Goal: Navigation & Orientation: Find specific page/section

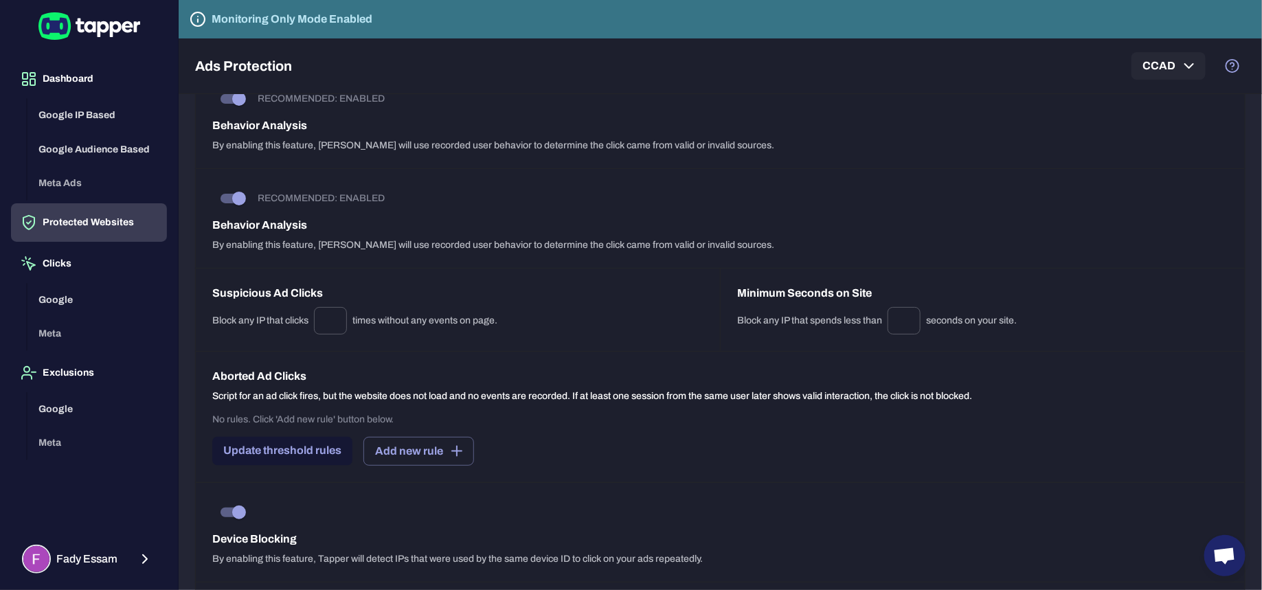
scroll to position [1046, 0]
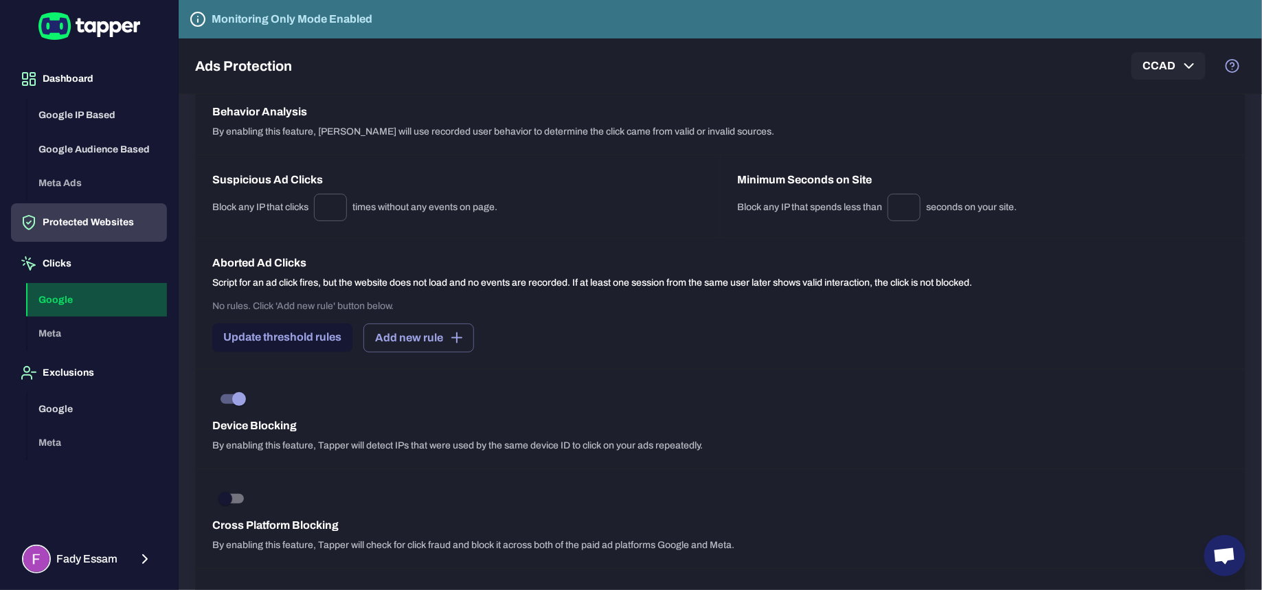
click at [69, 309] on button "Google" at bounding box center [96, 300] width 139 height 34
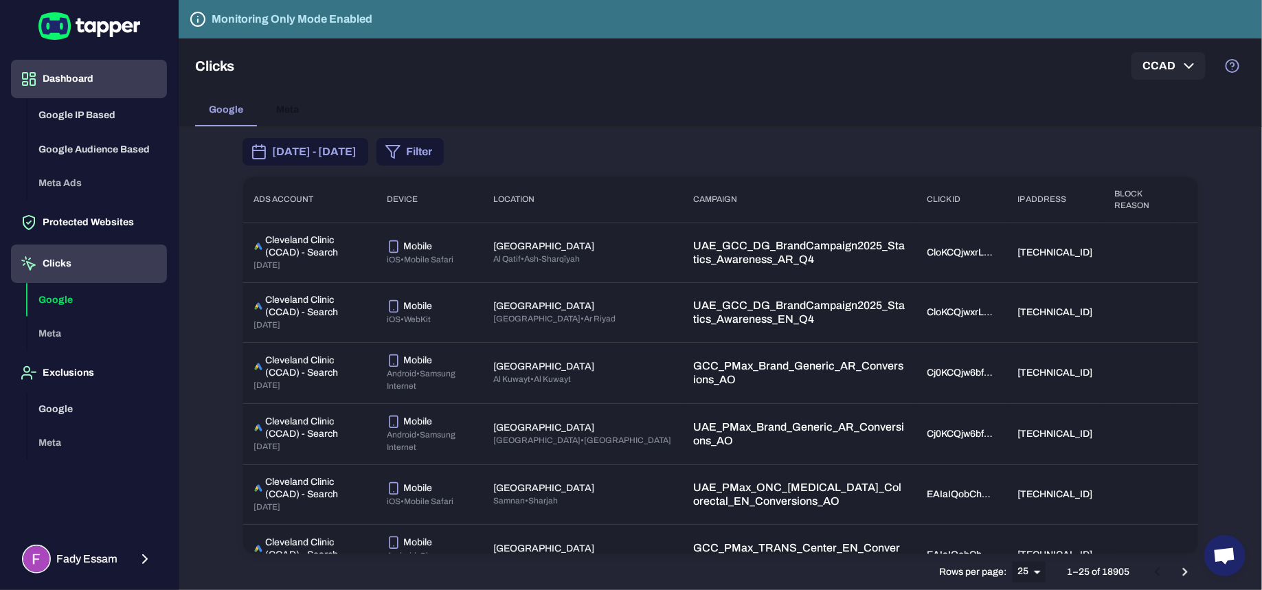
click at [74, 69] on button "Dashboard" at bounding box center [89, 79] width 156 height 38
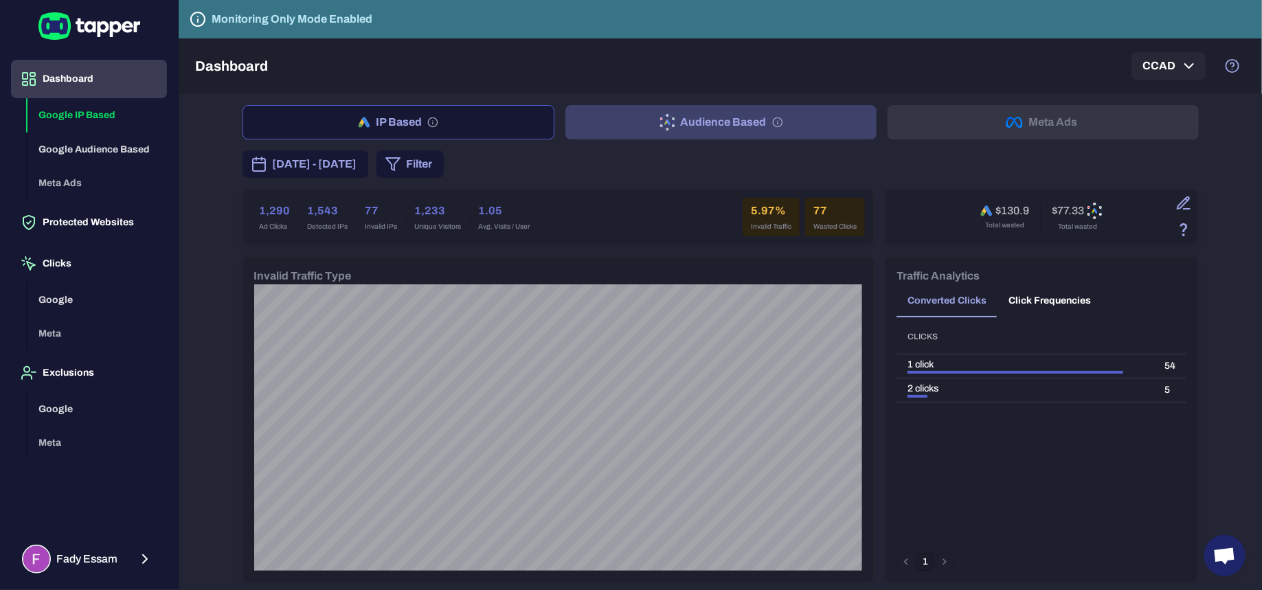
click at [715, 123] on button "Audience Based" at bounding box center [720, 122] width 311 height 34
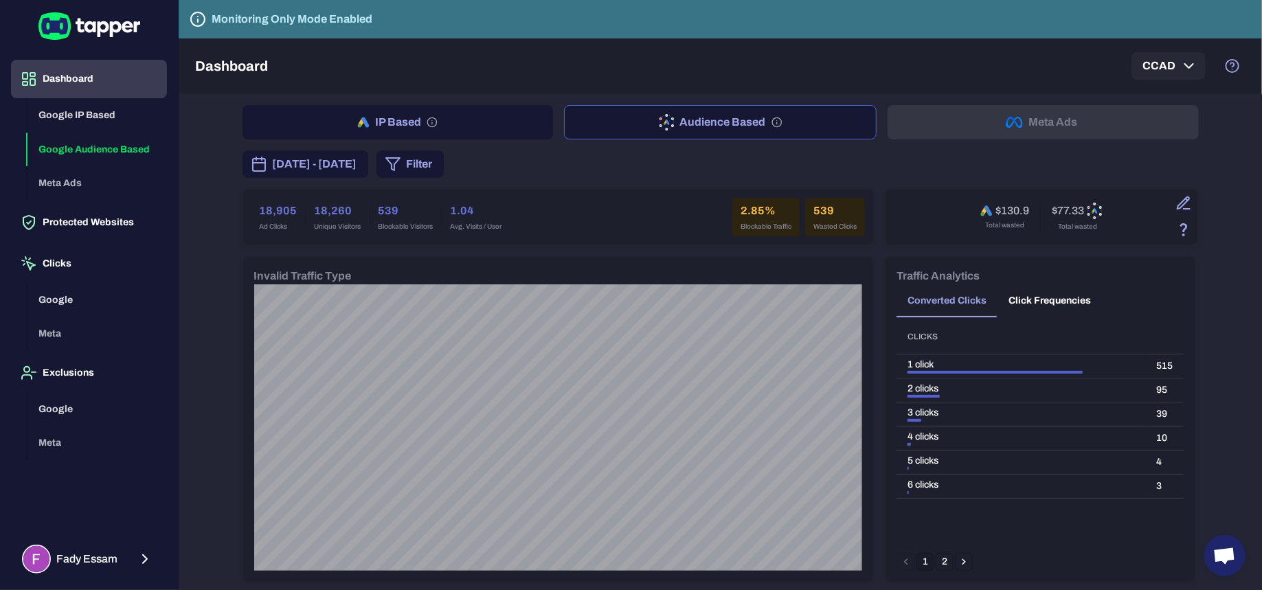
click at [482, 119] on button "IP Based" at bounding box center [398, 122] width 311 height 34
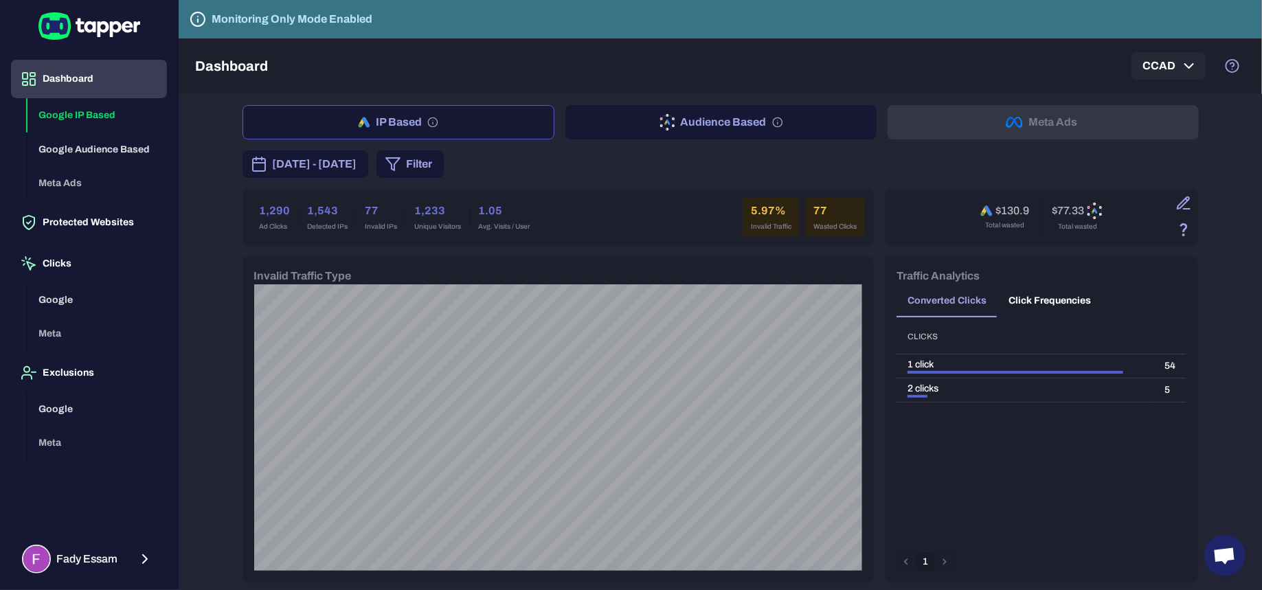
click at [665, 135] on button "Audience Based" at bounding box center [720, 122] width 311 height 34
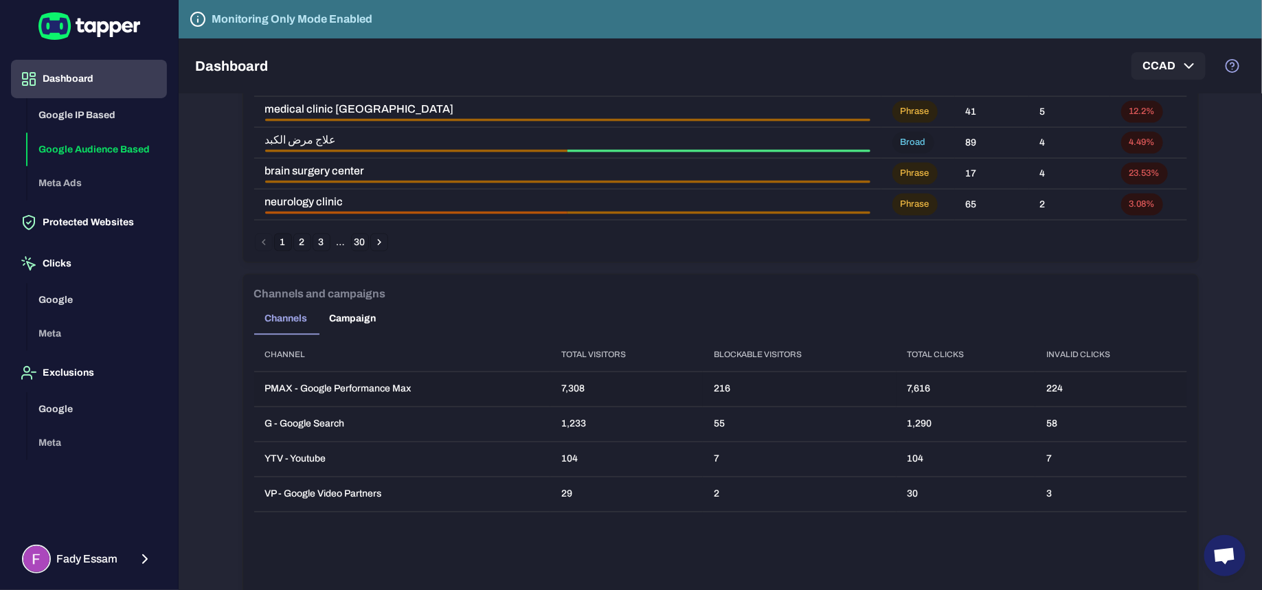
scroll to position [993, 0]
click at [354, 311] on button "Campaign" at bounding box center [353, 320] width 69 height 33
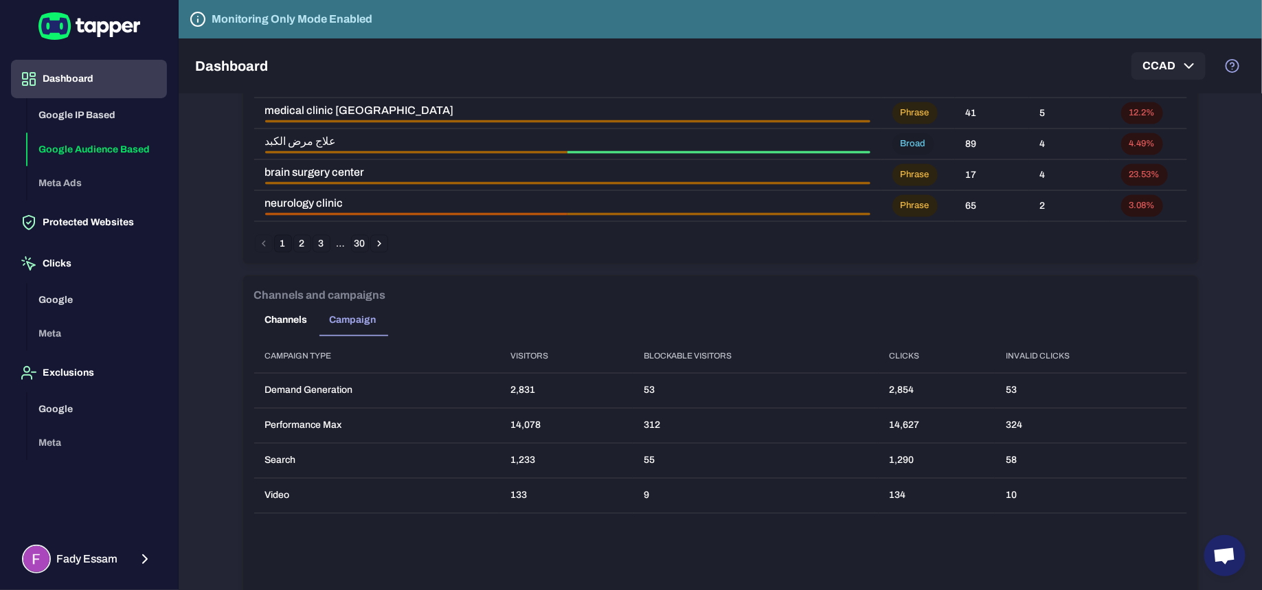
scroll to position [1014, 0]
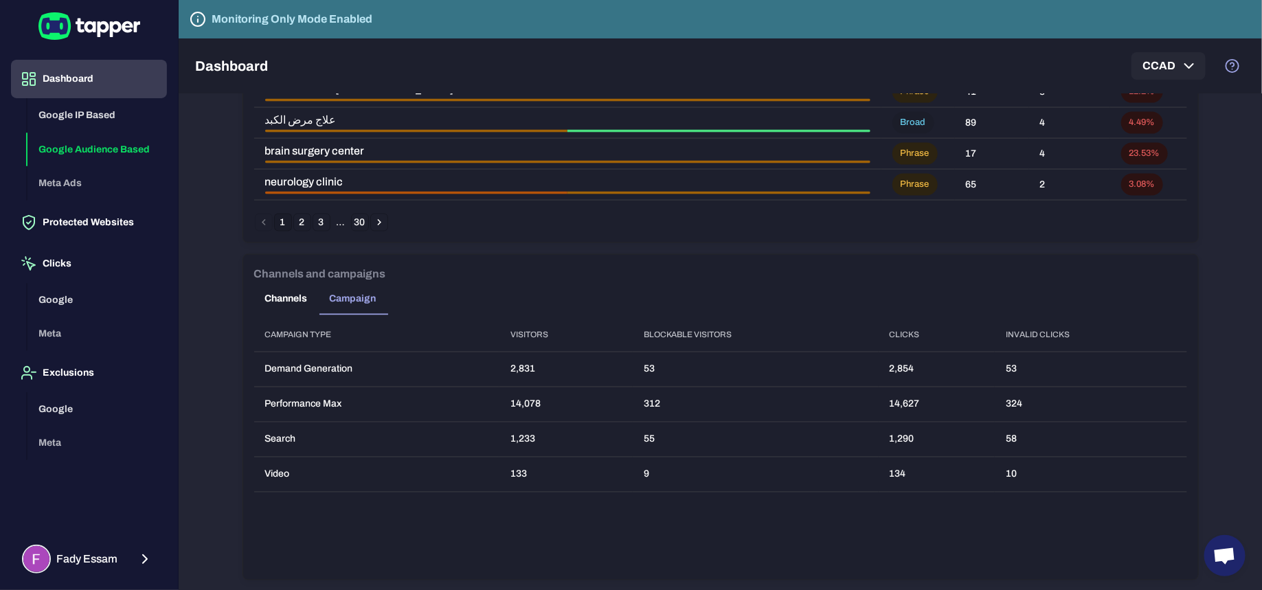
click at [244, 240] on div "Invalid Traffic Analytics Keywords Campaigns Placements Countries Devices Keywo…" at bounding box center [720, 80] width 955 height 325
